Goal: Task Accomplishment & Management: Complete application form

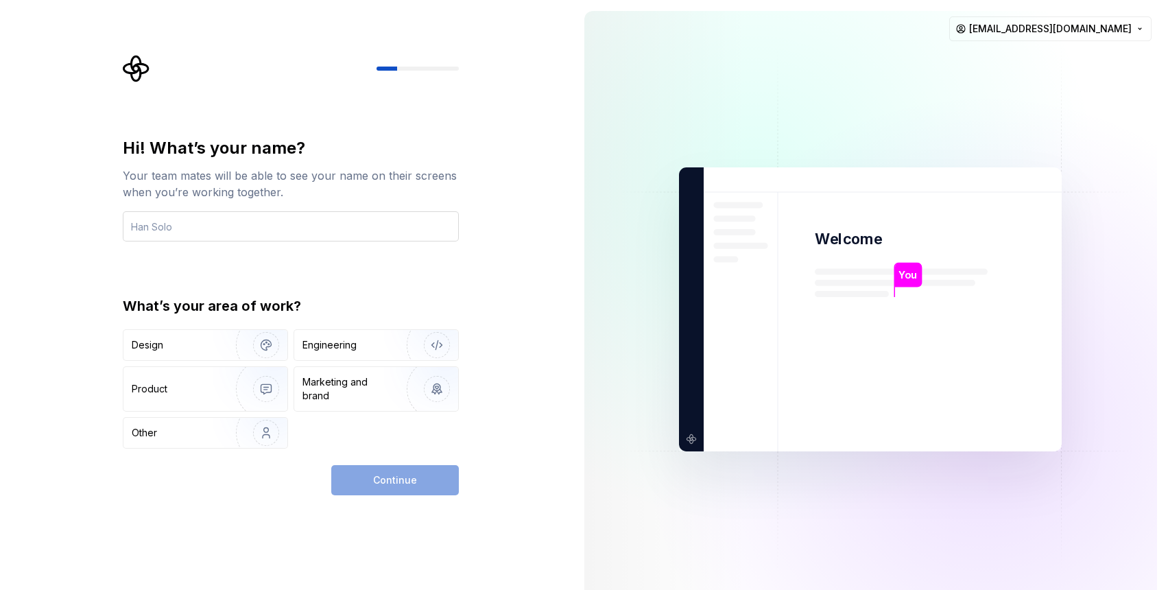
click at [210, 226] on input "text" at bounding box center [291, 226] width 336 height 30
drag, startPoint x: 233, startPoint y: 224, endPoint x: 51, endPoint y: 276, distance: 190.0
click at [51, 279] on div "Hi! What’s your name? Your team mates will be able to see your name on their sc…" at bounding box center [287, 309] width 574 height 619
click at [191, 337] on div "Design" at bounding box center [205, 345] width 164 height 30
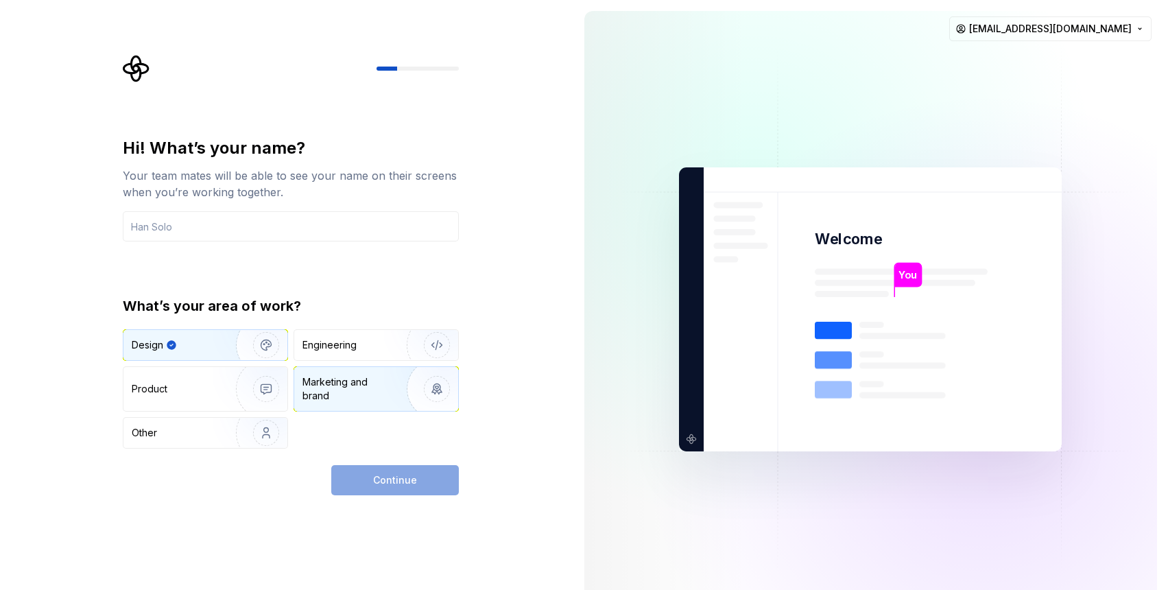
click at [342, 380] on div "Marketing and brand" at bounding box center [349, 388] width 93 height 27
click at [387, 468] on div "Continue" at bounding box center [395, 480] width 128 height 30
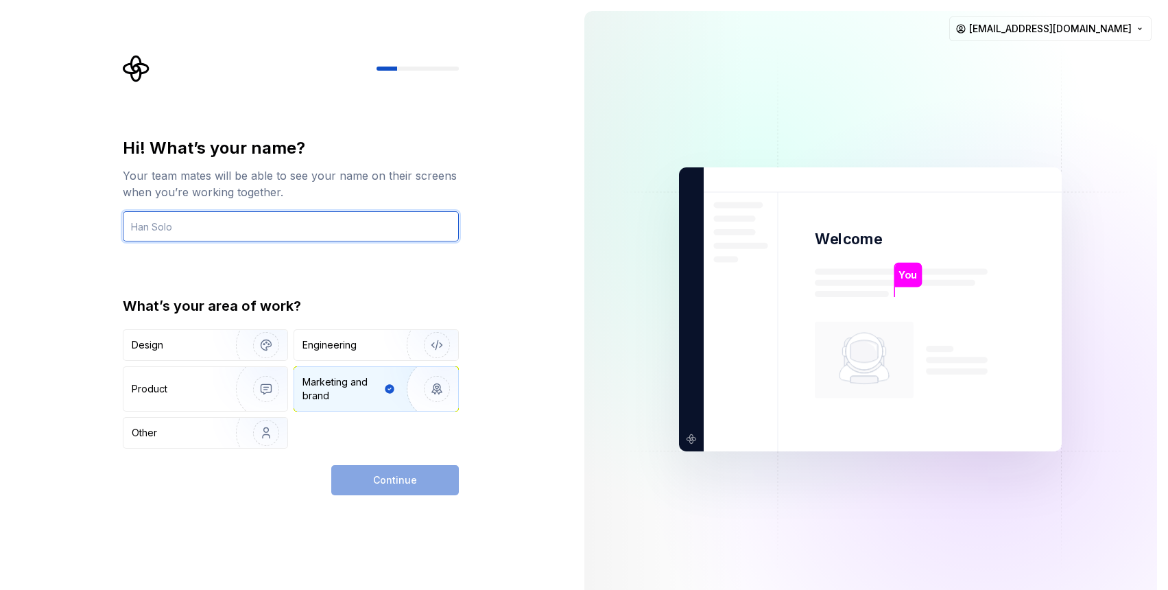
click at [187, 222] on input "text" at bounding box center [291, 226] width 336 height 30
click at [297, 216] on input "text" at bounding box center [291, 226] width 336 height 30
click at [270, 233] on input "text" at bounding box center [291, 226] width 336 height 30
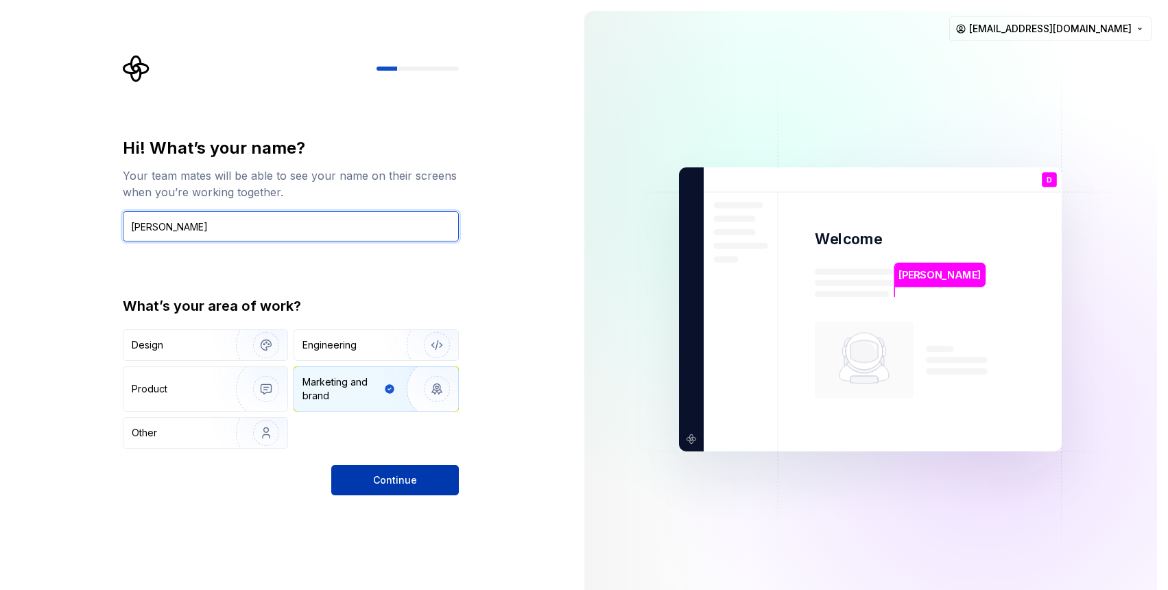
type input "[PERSON_NAME]"
click at [383, 466] on button "Continue" at bounding box center [395, 480] width 128 height 30
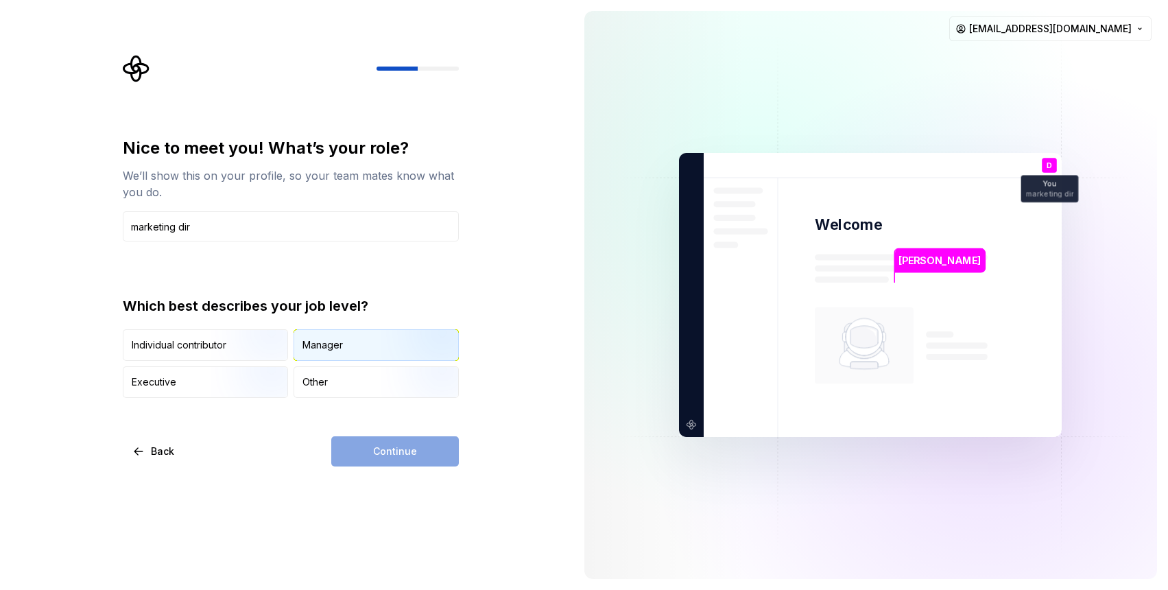
type input "marketing dir"
click at [333, 334] on div "Manager" at bounding box center [376, 345] width 164 height 30
click at [393, 456] on span "Continue" at bounding box center [395, 452] width 44 height 14
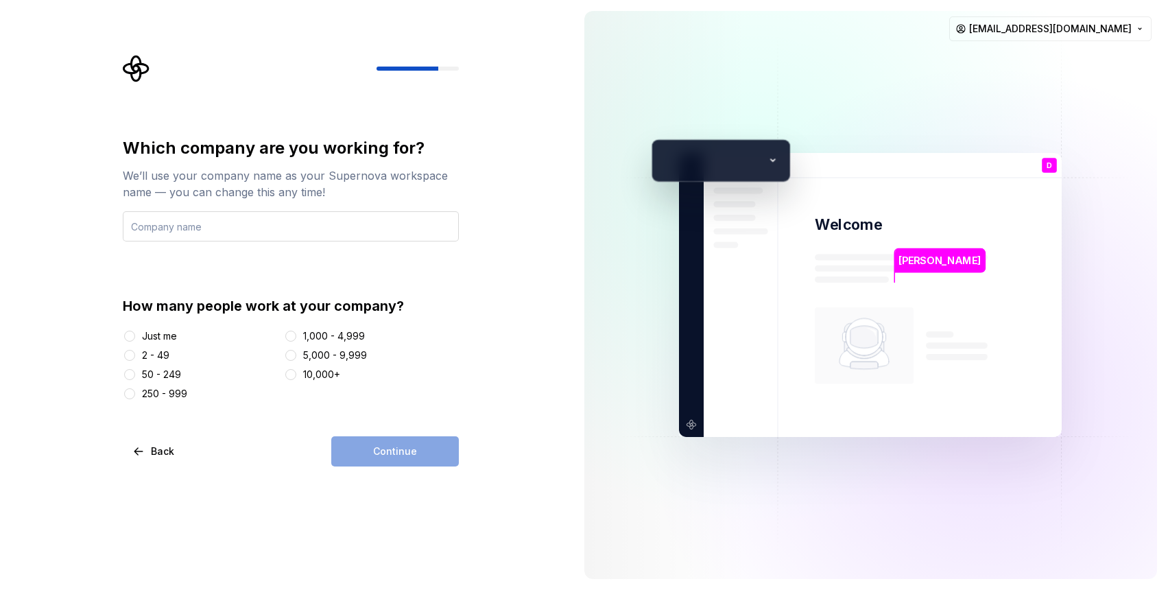
click at [296, 234] on input "text" at bounding box center [291, 226] width 336 height 30
click at [401, 230] on input "text" at bounding box center [291, 226] width 336 height 30
type input "Mydestiny"
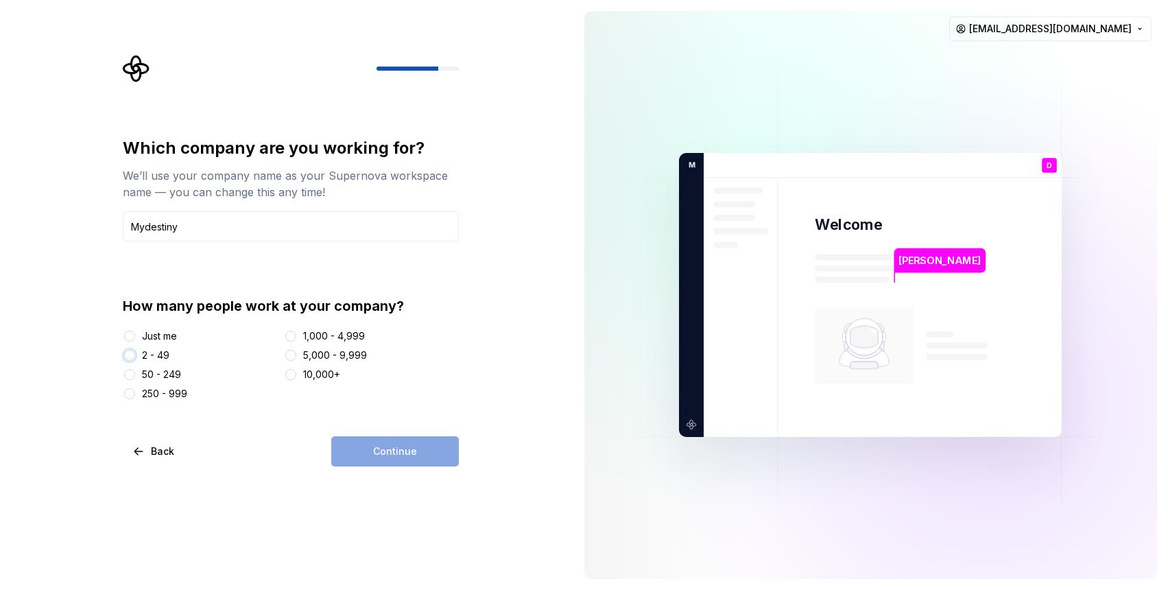
click at [130, 351] on button "2 - 49" at bounding box center [129, 355] width 11 height 11
click at [381, 456] on span "Continue" at bounding box center [395, 452] width 44 height 14
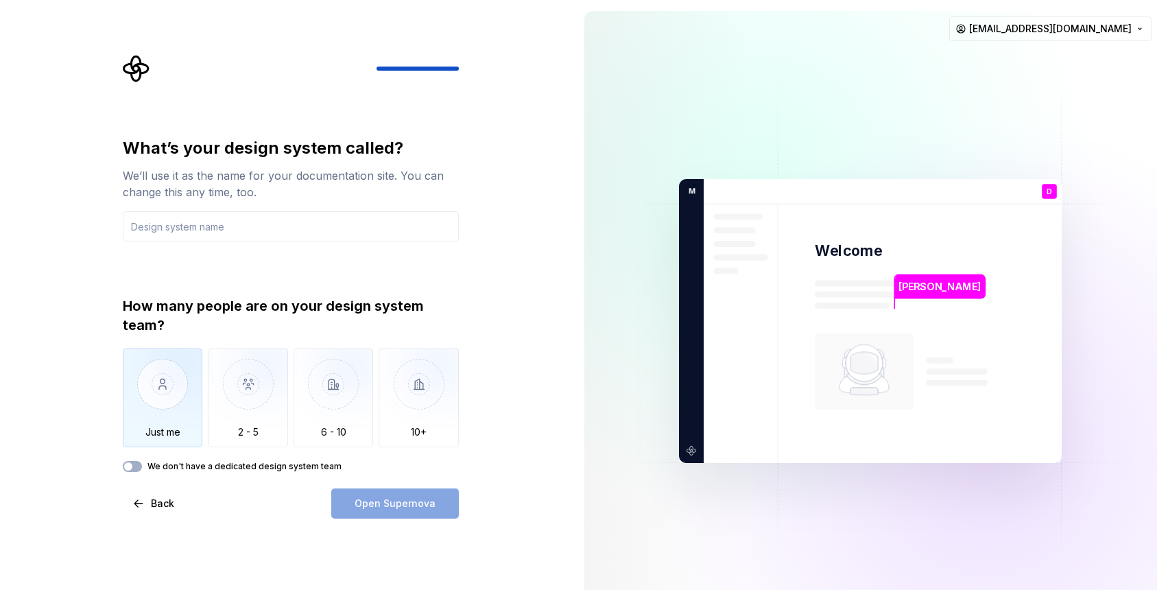
click at [187, 383] on img "button" at bounding box center [163, 394] width 80 height 92
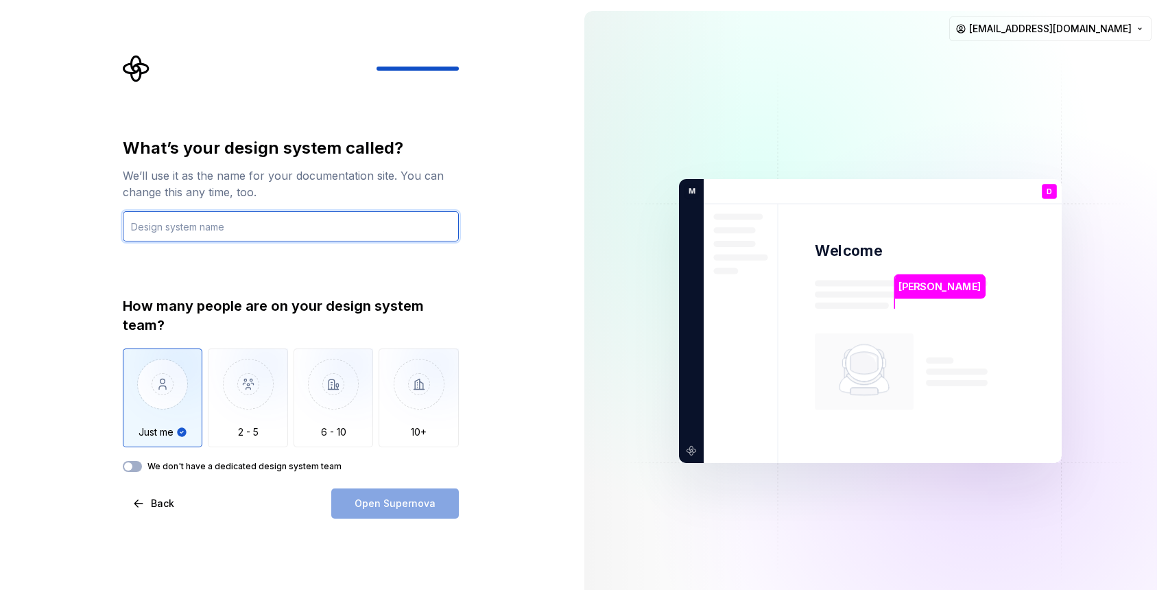
click at [206, 212] on input "text" at bounding box center [291, 226] width 336 height 30
type input "MyD Design"
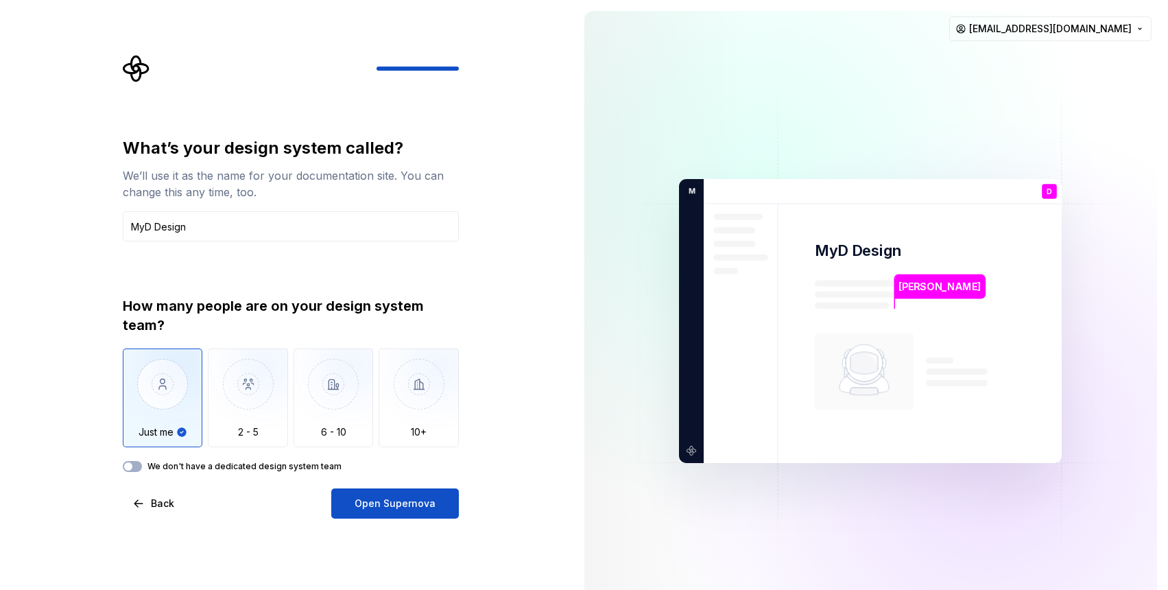
click at [408, 504] on span "Open Supernova" at bounding box center [395, 504] width 81 height 14
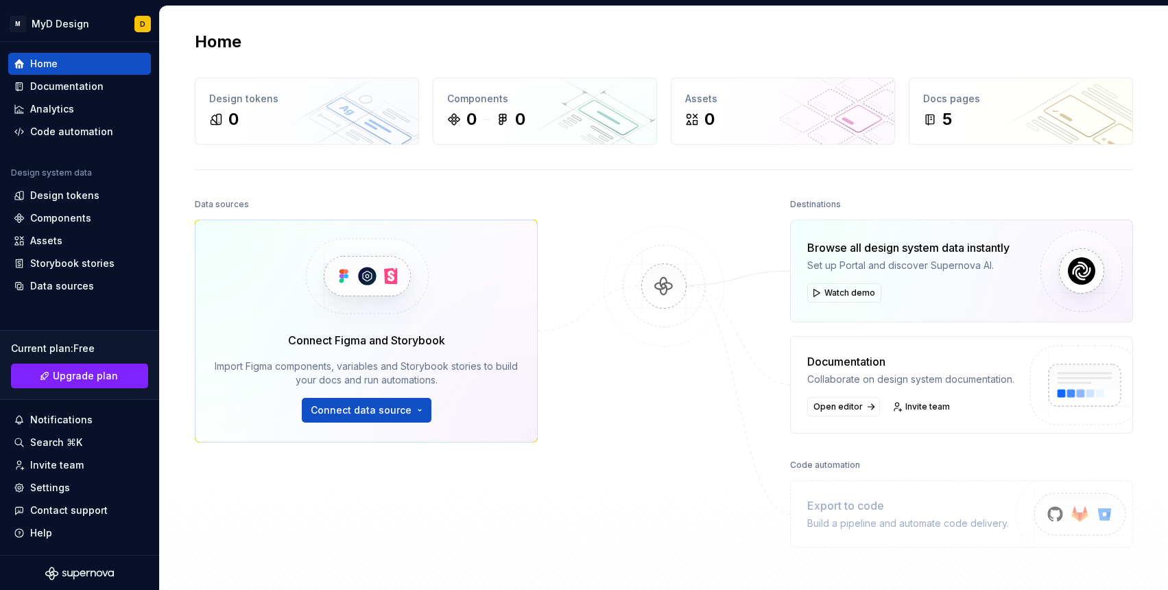
drag, startPoint x: 1018, startPoint y: 1, endPoint x: 563, endPoint y: 59, distance: 459.2
click at [563, 59] on div "Home Design tokens 0 Components 0 0 Assets 0 Docs pages 5 Data sources Connect …" at bounding box center [664, 317] width 988 height 622
click at [95, 22] on html "M MyD Design D Home Documentation Analytics Code automation Design system data …" at bounding box center [584, 295] width 1168 height 590
click at [91, 21] on html "M MyD Design D Home Documentation Analytics Code automation Design system data …" at bounding box center [584, 295] width 1168 height 590
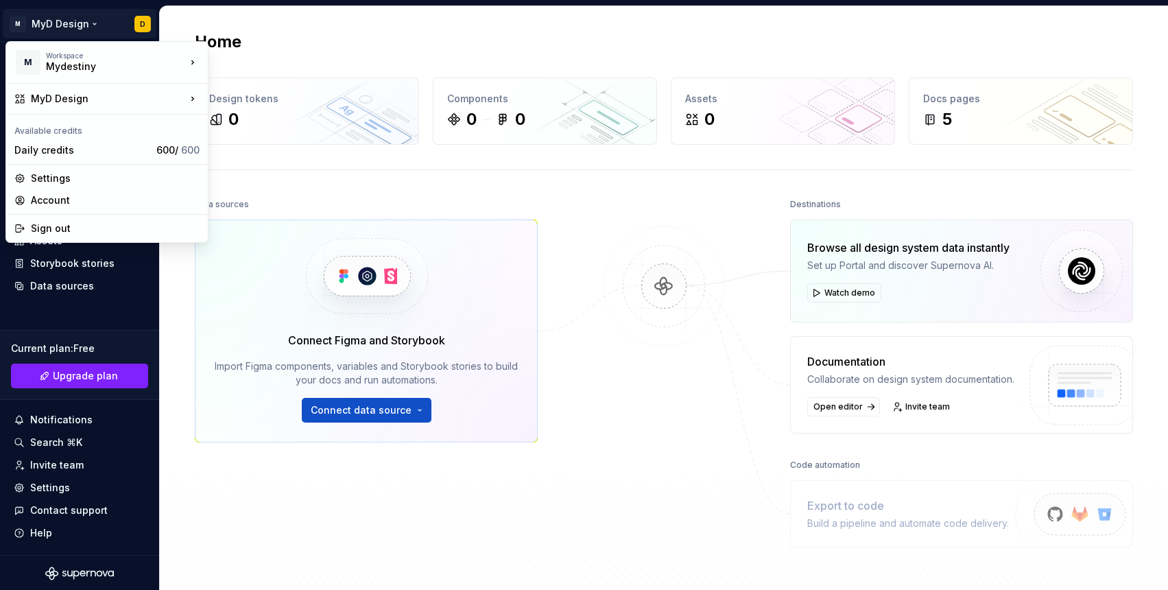
click at [651, 442] on html "M MyD Design D Home Documentation Analytics Code automation Design system data …" at bounding box center [584, 295] width 1168 height 590
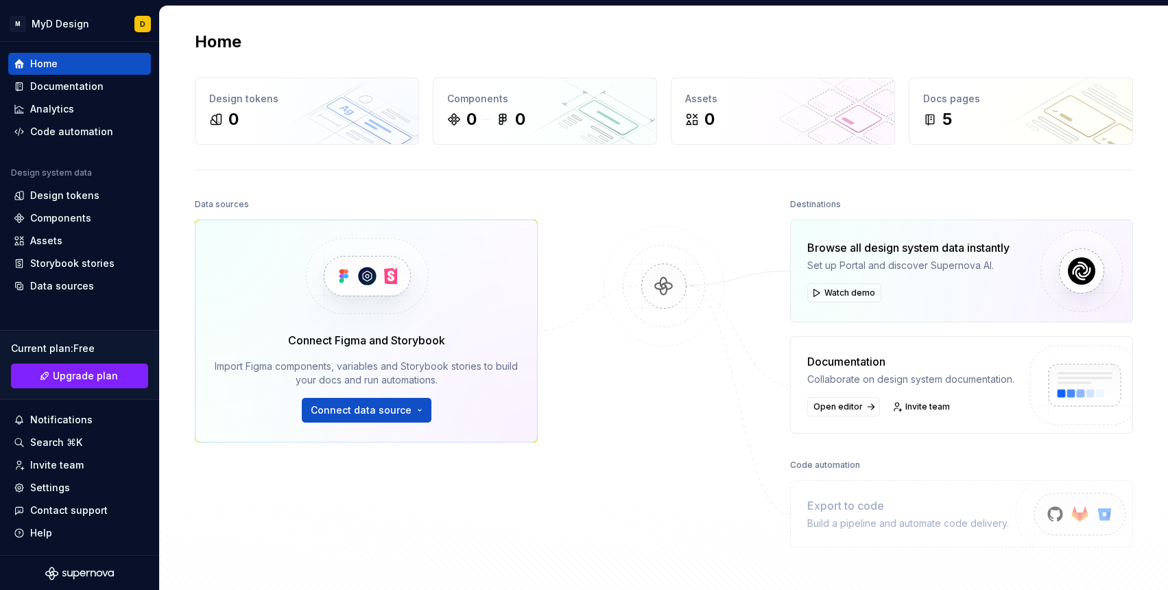
click at [180, 383] on div "Home Design tokens 0 Components 0 0 Assets 0 Docs pages 5 Data sources Connect …" at bounding box center [664, 317] width 988 height 622
click at [49, 92] on div "Documentation" at bounding box center [66, 87] width 73 height 14
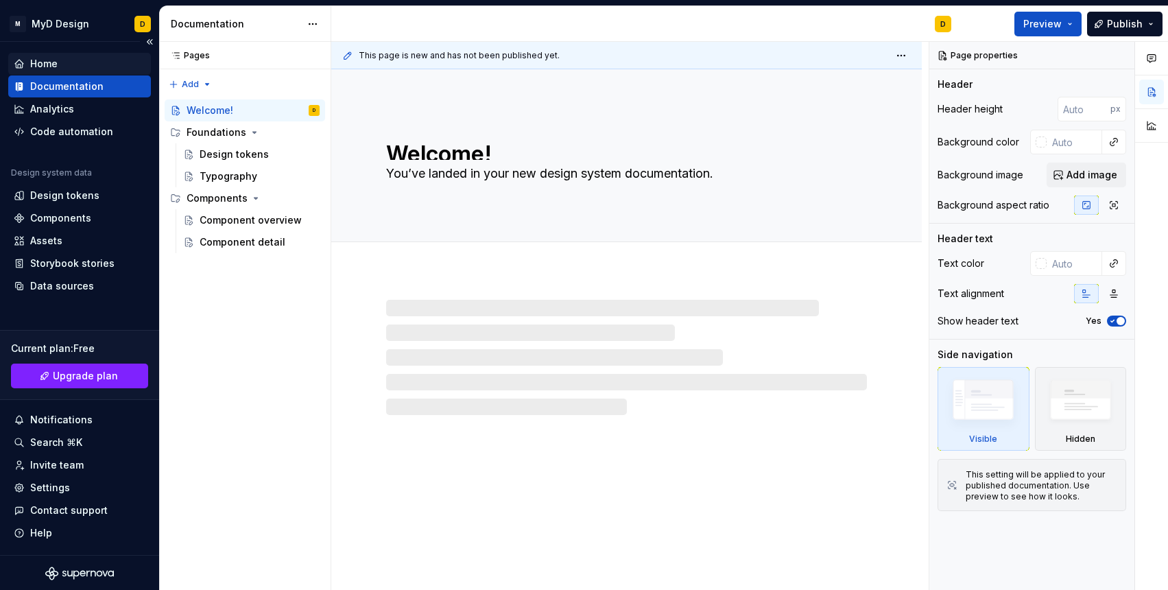
type textarea "*"
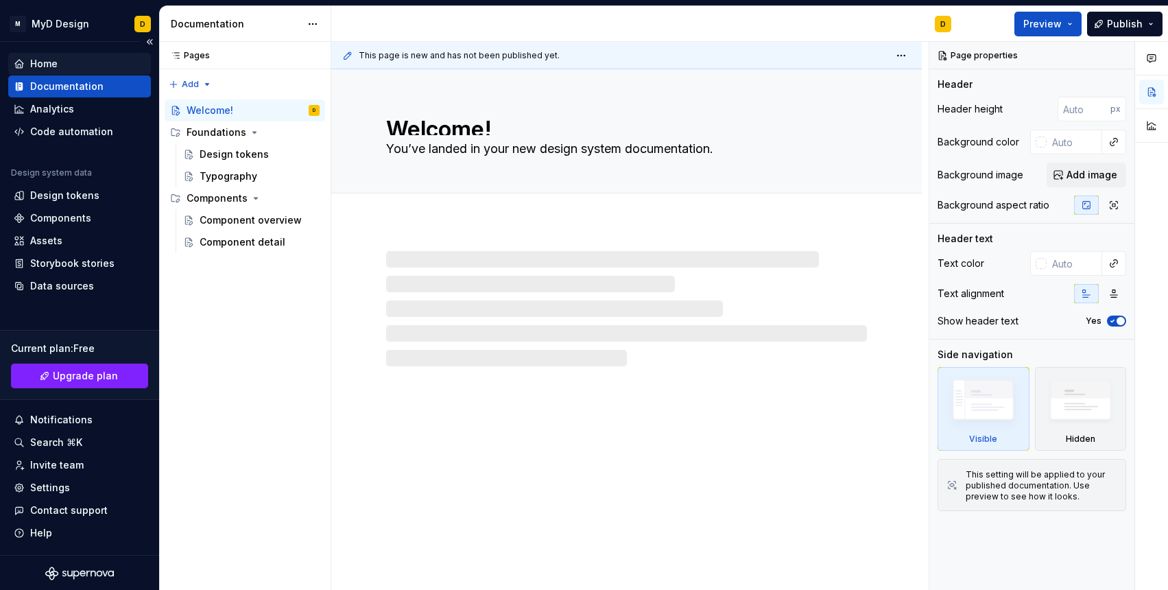
click at [44, 60] on div "Home" at bounding box center [43, 64] width 27 height 14
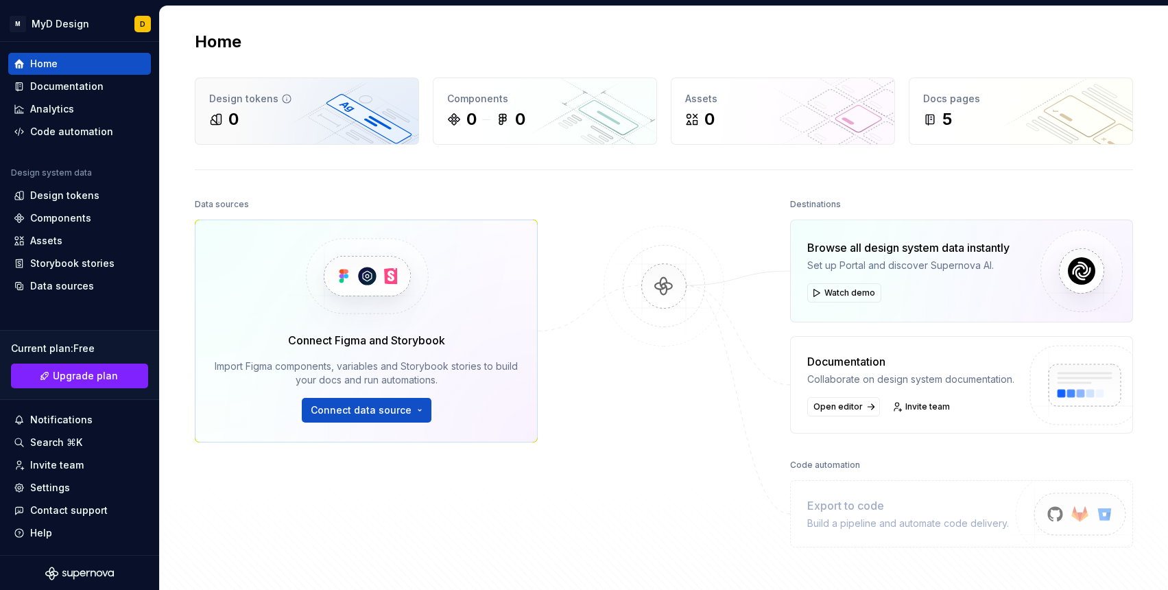
click at [328, 102] on div "Design tokens" at bounding box center [307, 99] width 196 height 14
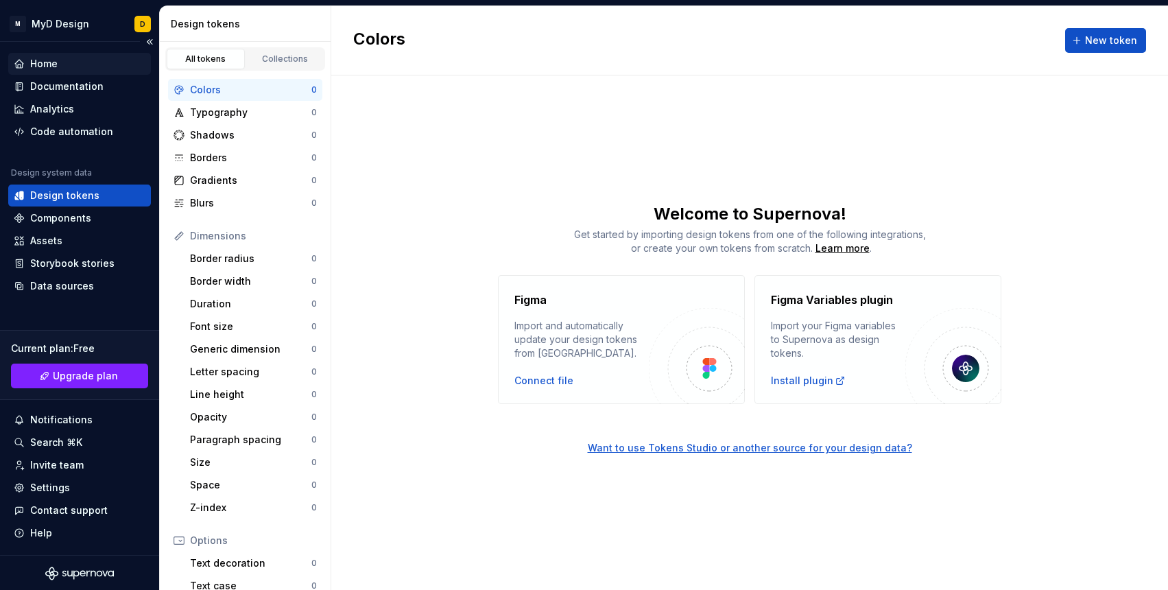
click at [47, 61] on div "Home" at bounding box center [43, 64] width 27 height 14
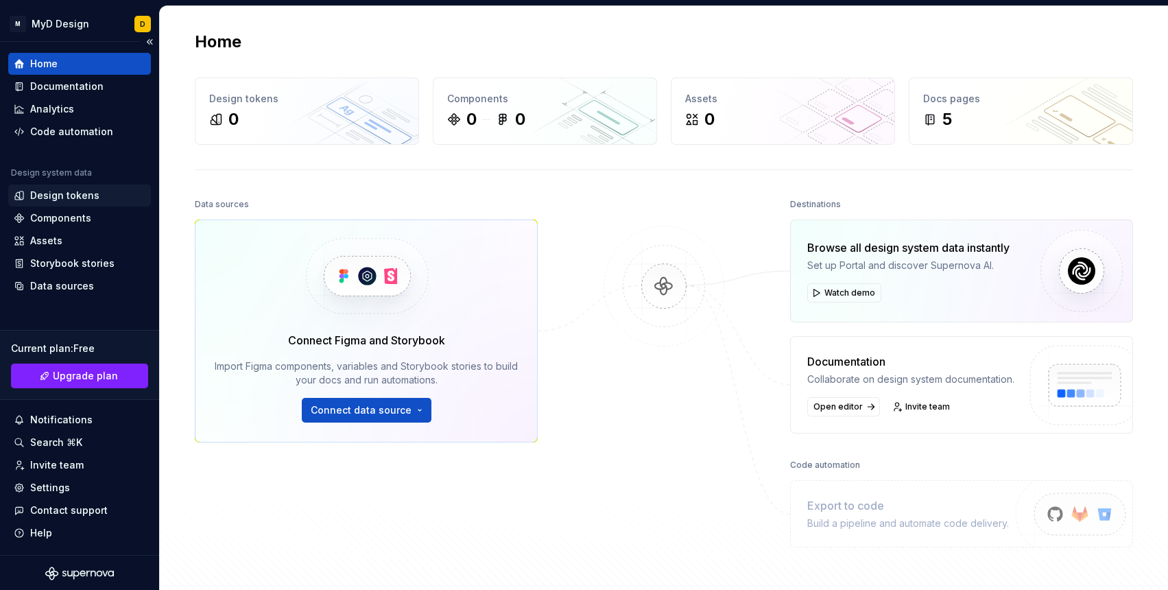
click at [48, 189] on div "Design tokens" at bounding box center [64, 196] width 69 height 14
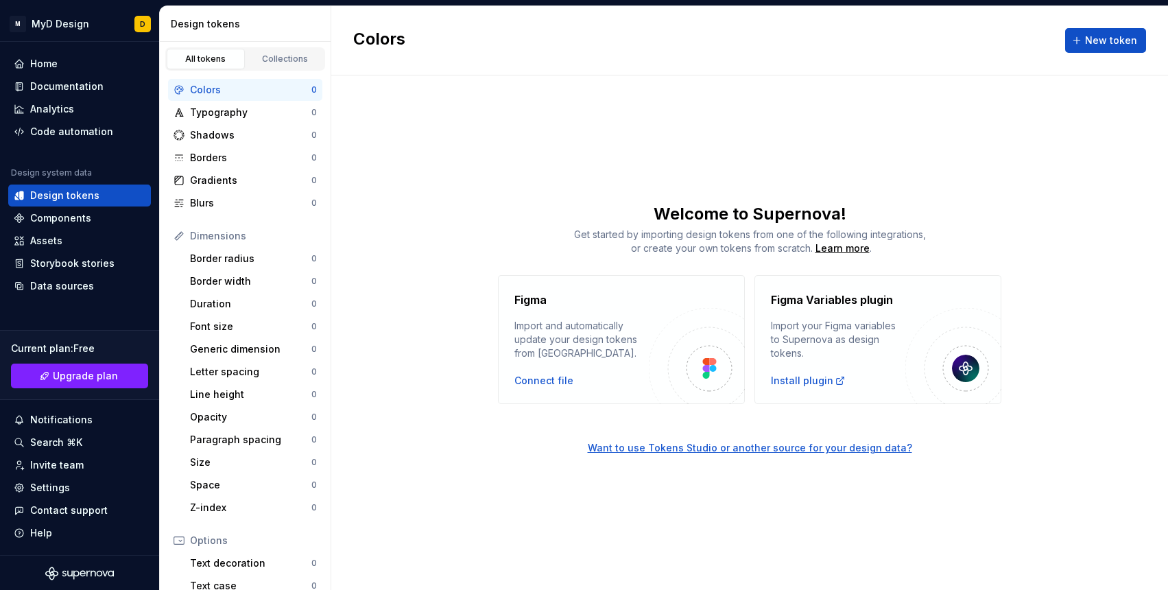
drag, startPoint x: 565, startPoint y: 231, endPoint x: 743, endPoint y: 294, distance: 189.2
click at [951, 220] on div "Welcome to Supernova! Get started by importing design tokens from one of the fo…" at bounding box center [749, 229] width 837 height 52
click at [851, 250] on div "Learn more" at bounding box center [843, 248] width 54 height 14
